Goal: Task Accomplishment & Management: Use online tool/utility

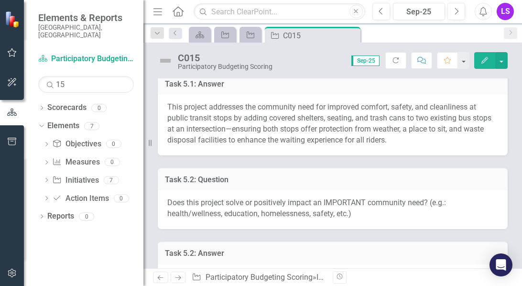
scroll to position [261, 0]
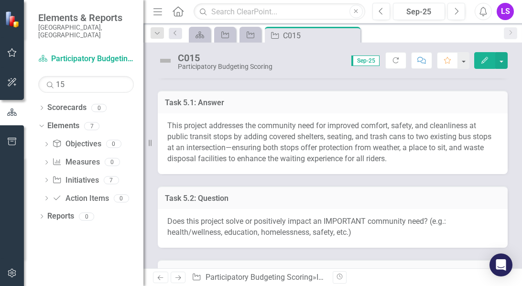
click at [174, 124] on span "This project addresses the community need for improved comfort, safety, and cle…" at bounding box center [329, 142] width 324 height 42
drag, startPoint x: 174, startPoint y: 124, endPoint x: 214, endPoint y: 138, distance: 41.6
click at [214, 138] on span "This project addresses the community need for improved comfort, safety, and cle…" at bounding box center [329, 142] width 324 height 42
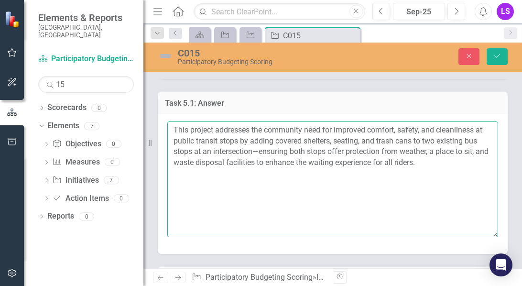
click at [214, 148] on textarea "This project addresses the community need for improved comfort, safety, and cle…" at bounding box center [332, 179] width 331 height 116
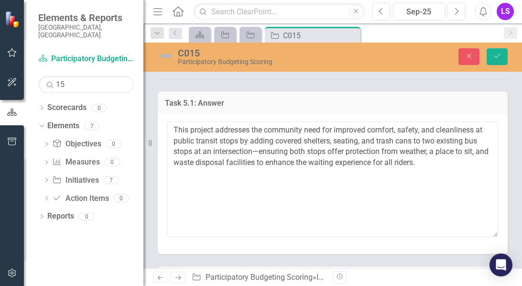
click at [328, 105] on h3 "Task 5.1: Answer" at bounding box center [333, 103] width 336 height 9
click at [470, 57] on icon "button" at bounding box center [469, 56] width 4 height 4
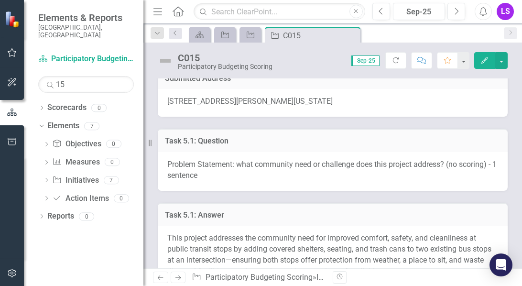
scroll to position [168, 0]
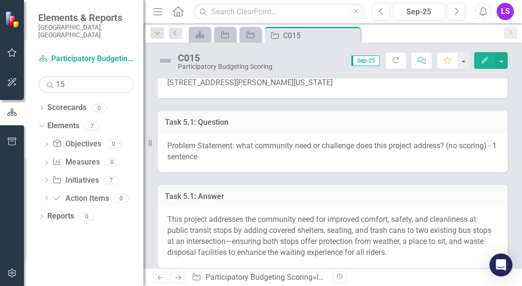
click at [231, 217] on span "This project addresses the community need for improved comfort, safety, and cle…" at bounding box center [329, 236] width 324 height 42
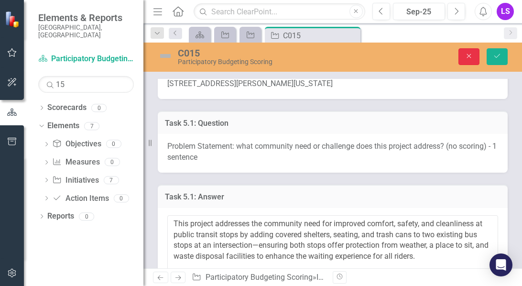
click at [469, 56] on icon "button" at bounding box center [469, 56] width 4 height 4
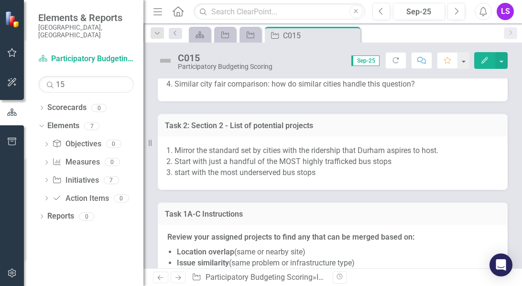
scroll to position [6535, 0]
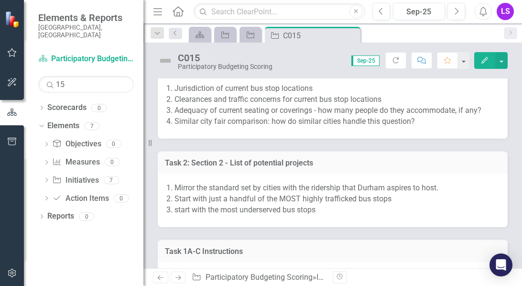
click at [396, 75] on div "Task 2: Section 1 - Questions" at bounding box center [333, 62] width 350 height 23
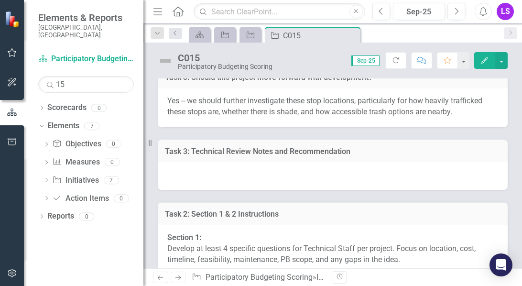
scroll to position [6253, 0]
